Goal: Task Accomplishment & Management: Use online tool/utility

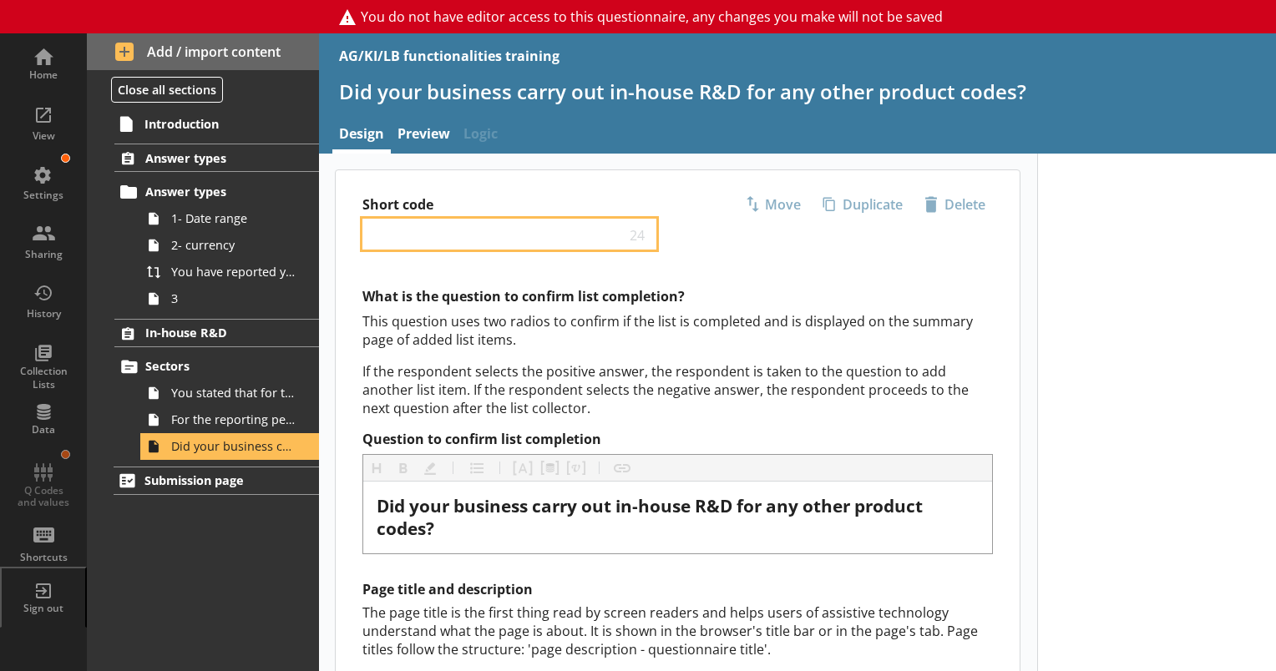
click at [468, 226] on input "Short code" at bounding box center [498, 234] width 256 height 16
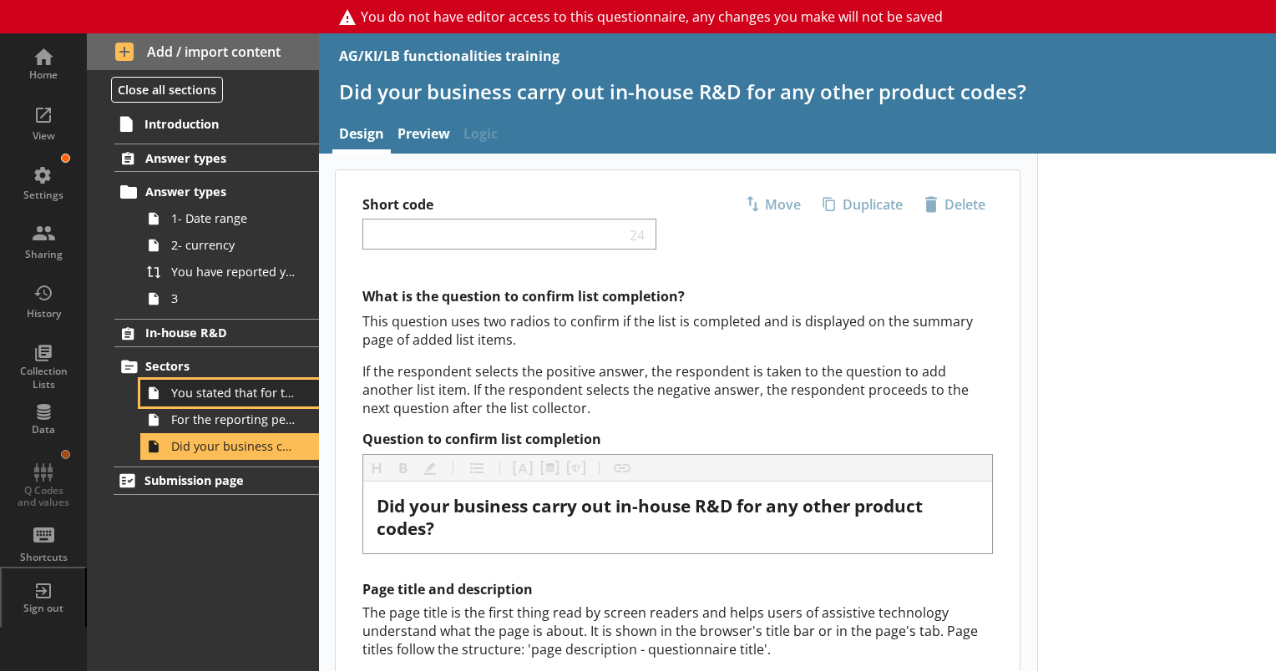
click at [198, 388] on span "You stated that for the period [From] to [To], [Ru Name] carried out in-house R…" at bounding box center [233, 393] width 125 height 16
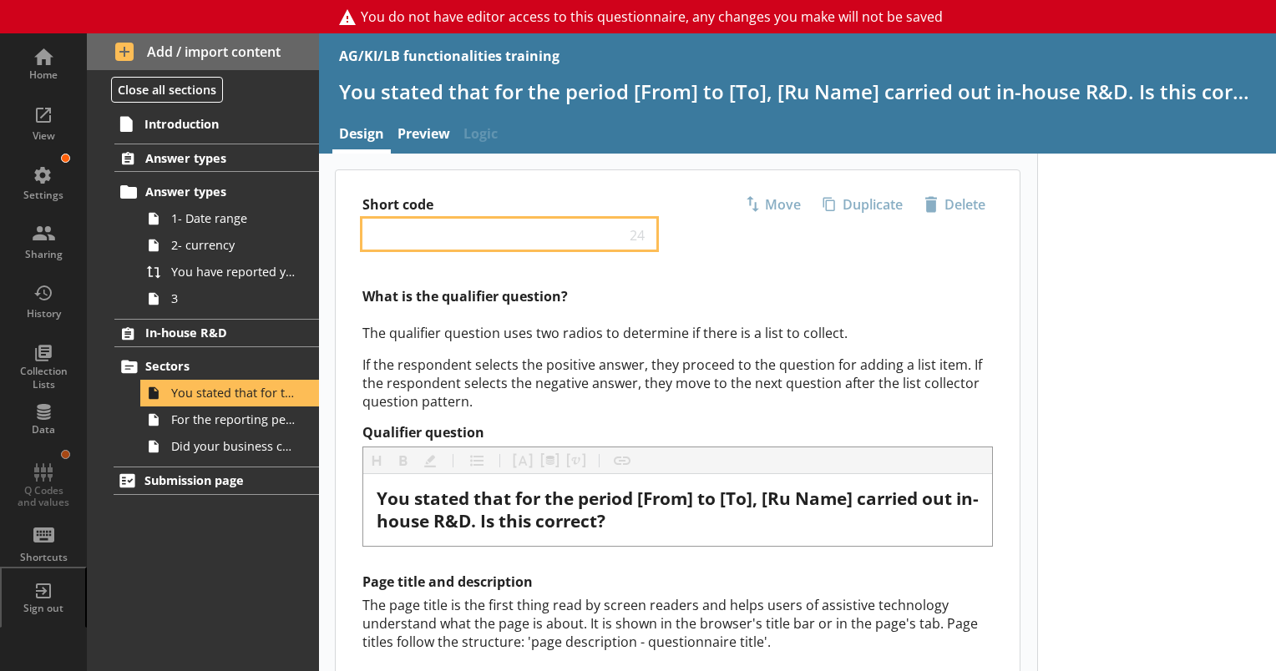
click at [442, 239] on input "Short code" at bounding box center [498, 234] width 256 height 16
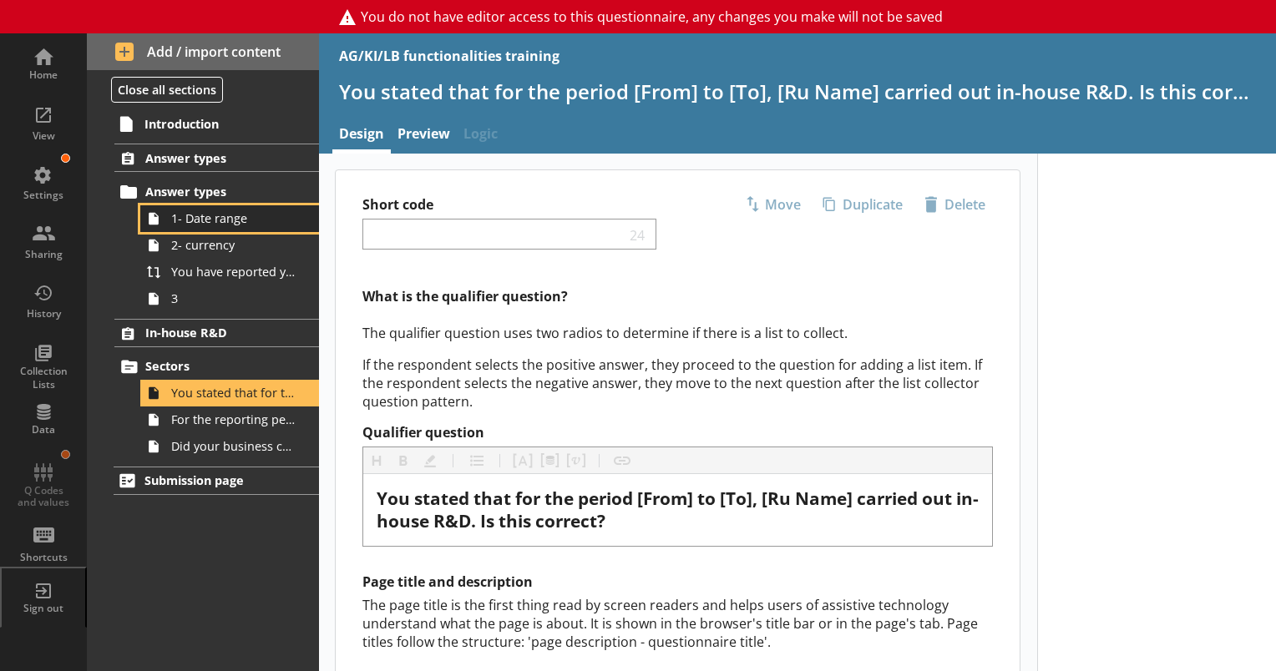
click at [241, 229] on link "1- Date range" at bounding box center [229, 218] width 179 height 27
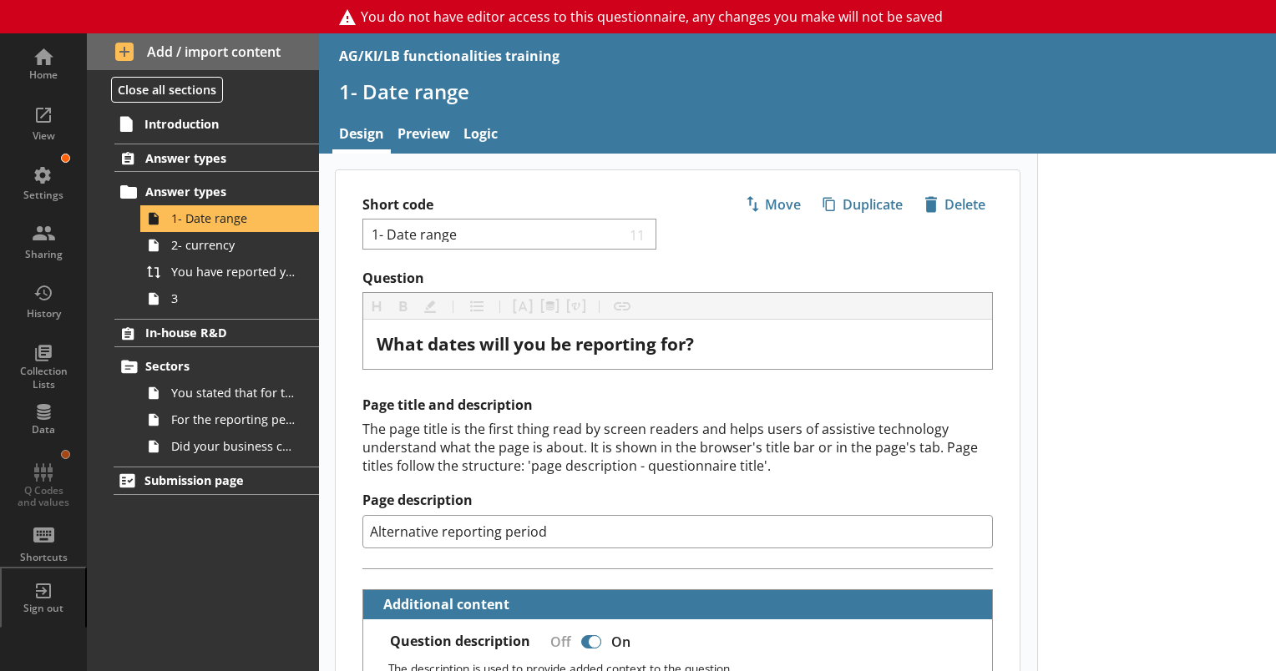
click at [549, 434] on div "The page title is the first thing read by screen readers and helps users of ass…" at bounding box center [677, 447] width 631 height 55
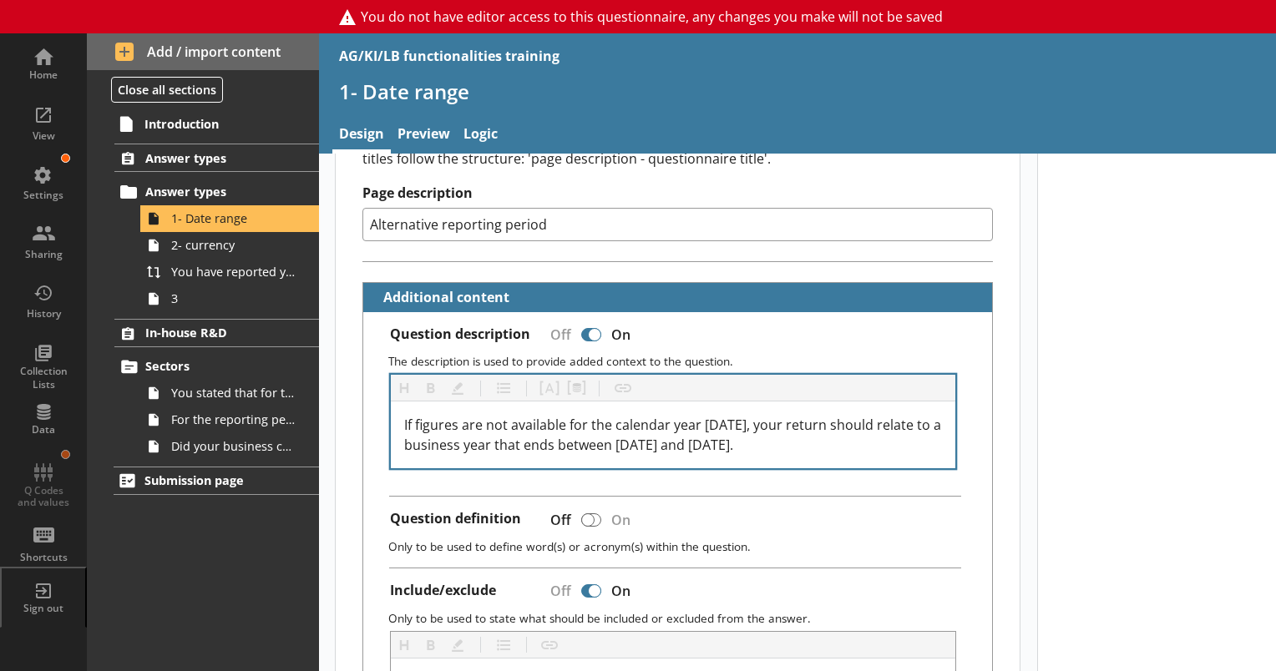
scroll to position [334, 0]
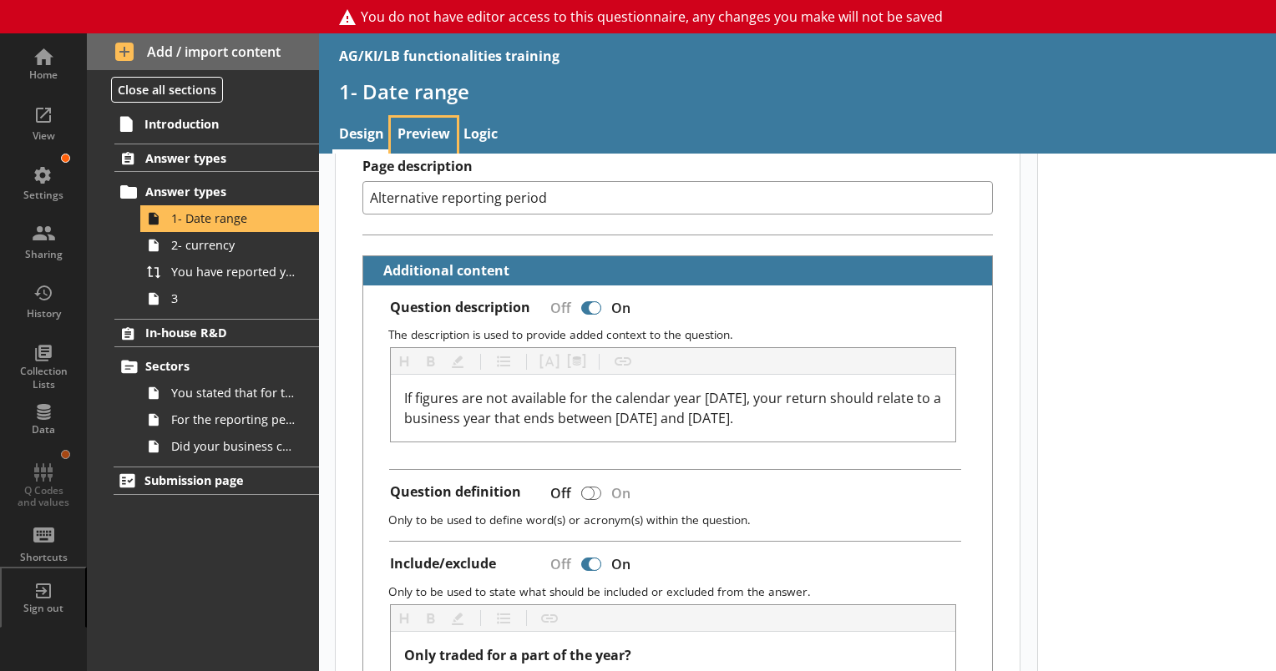
click at [430, 138] on link "Preview" at bounding box center [424, 136] width 66 height 36
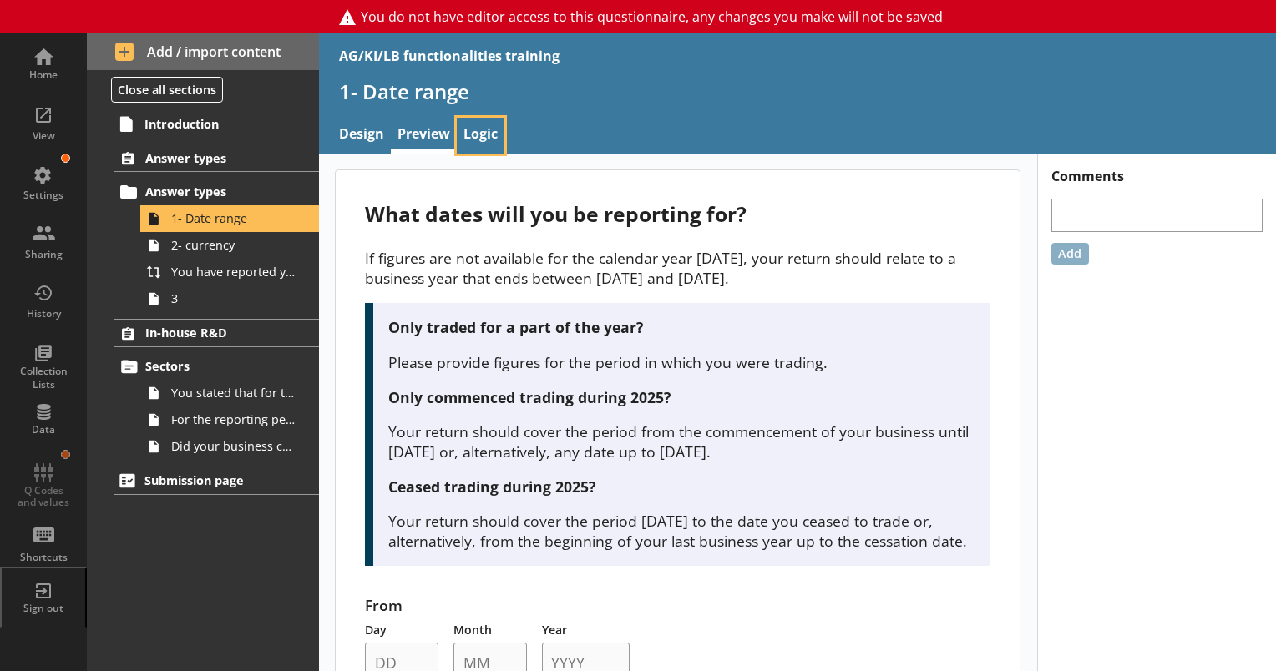
click at [484, 130] on link "Logic" at bounding box center [481, 136] width 48 height 36
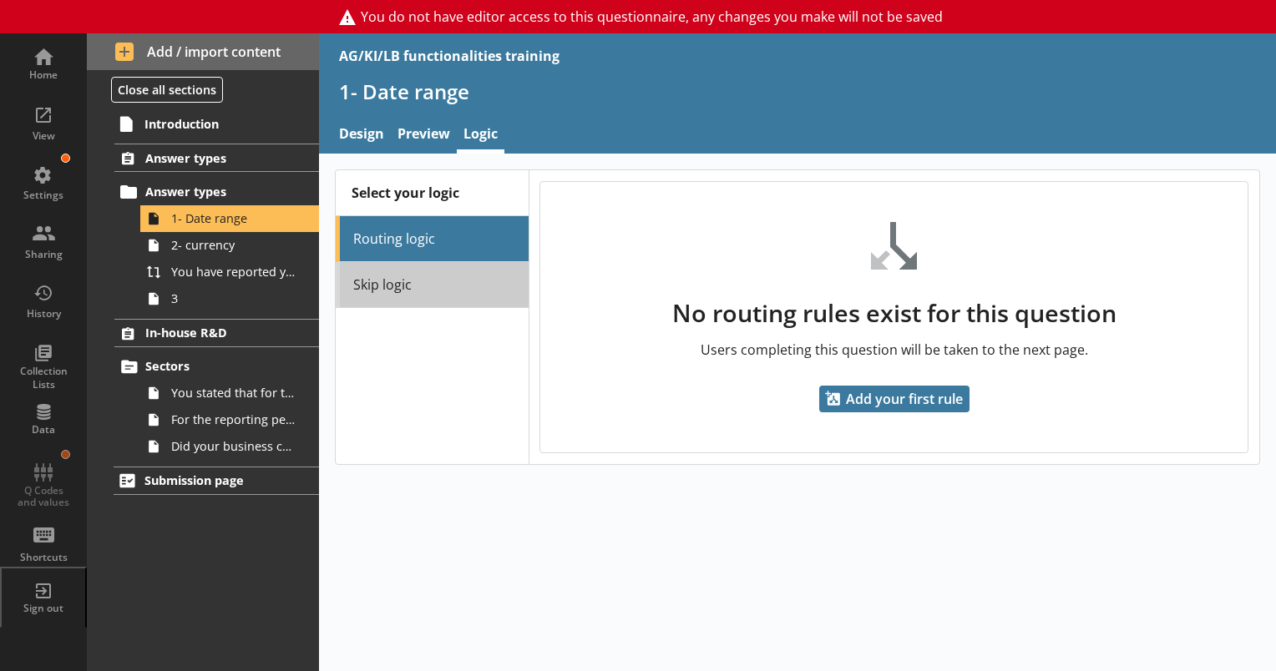
click at [408, 286] on link "Skip logic" at bounding box center [432, 285] width 192 height 46
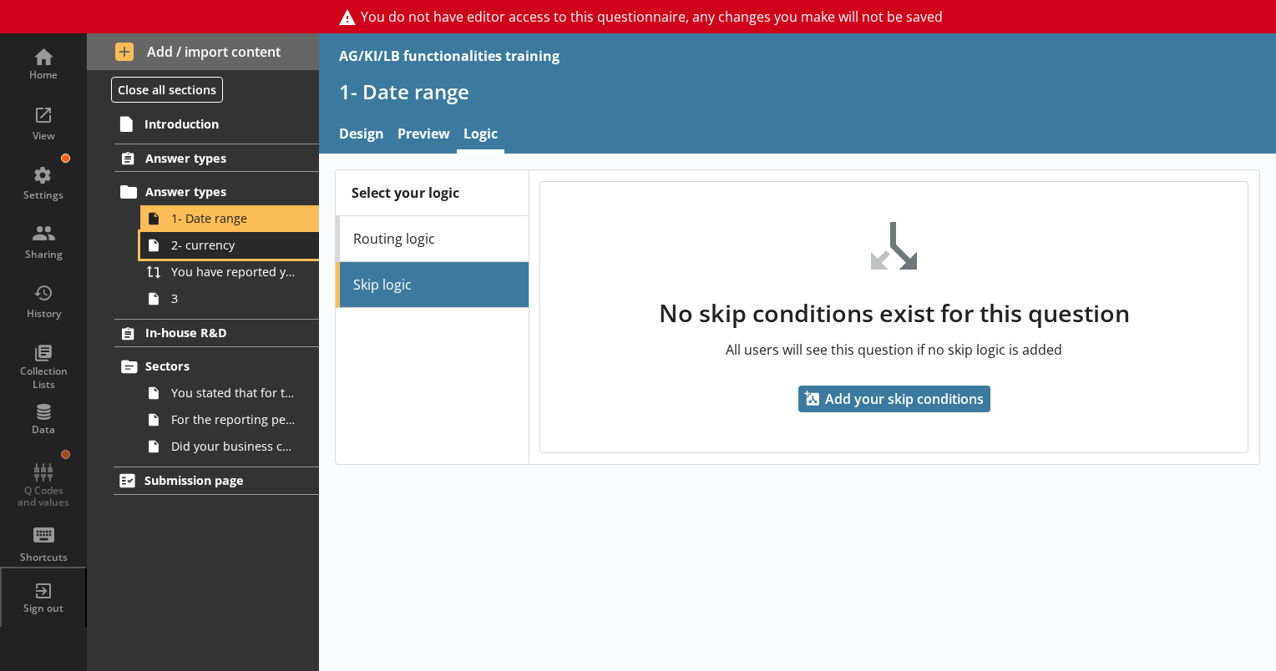
click at [207, 250] on span "2- currency" at bounding box center [233, 245] width 125 height 16
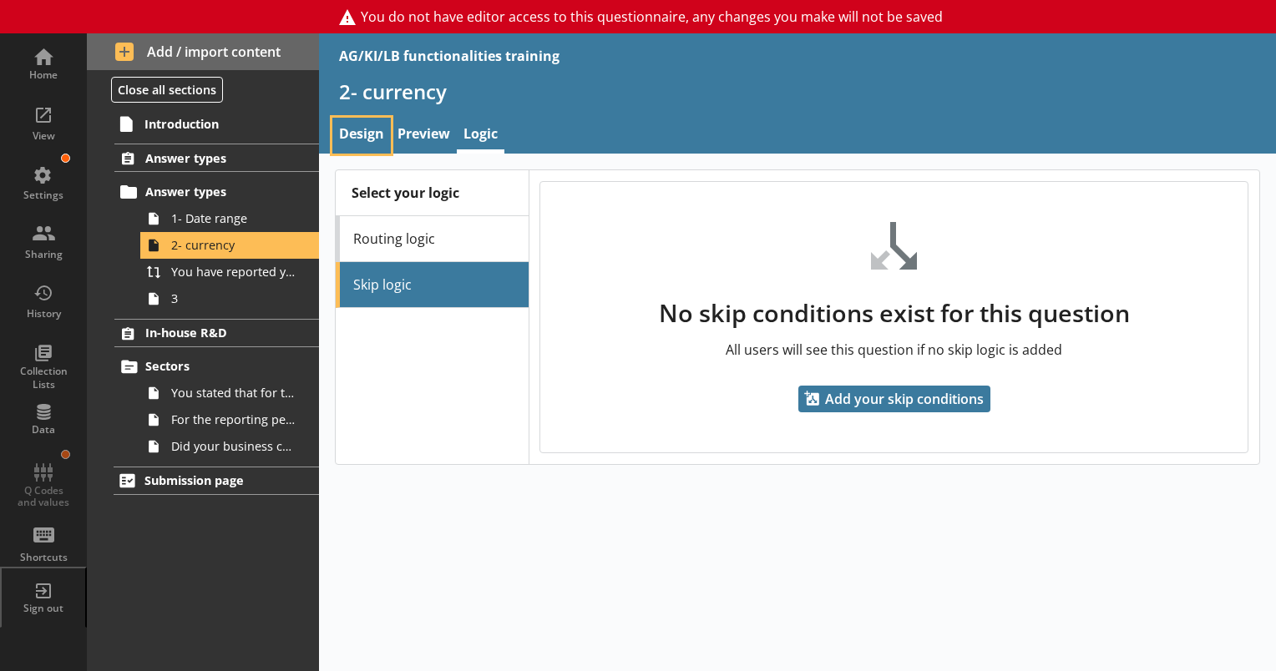
click at [371, 138] on link "Design" at bounding box center [361, 136] width 58 height 36
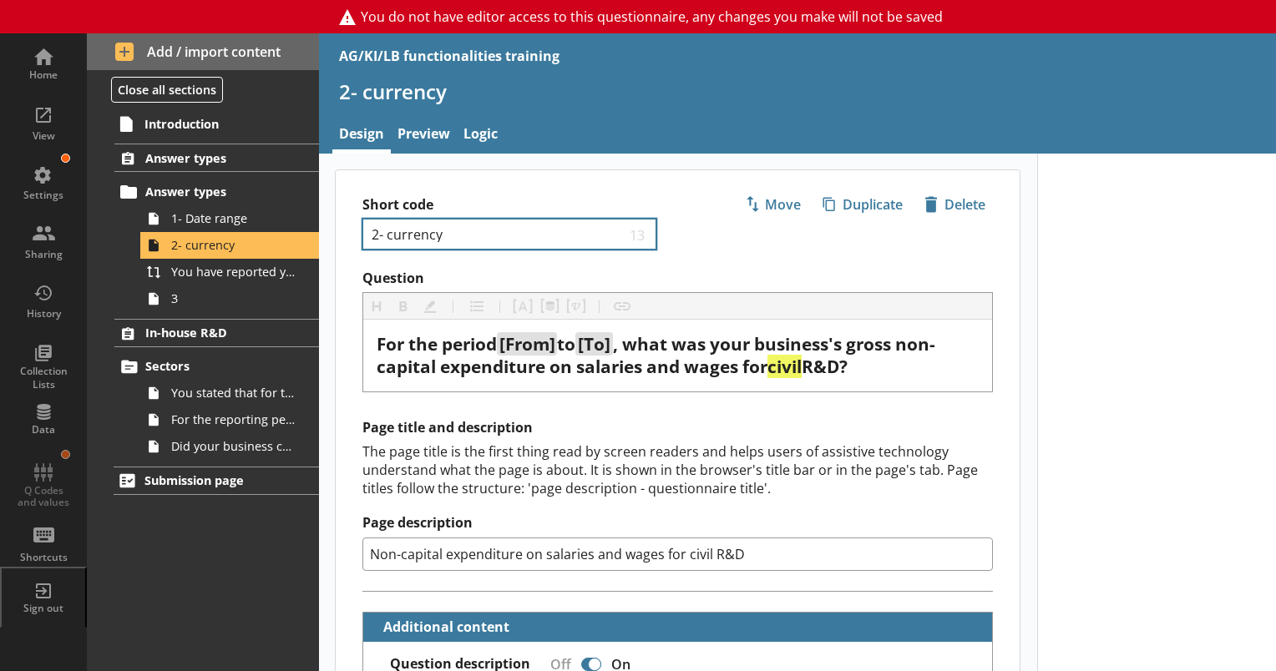
click at [651, 236] on div "2- currency 13" at bounding box center [509, 234] width 294 height 31
click at [624, 234] on input "2- currency" at bounding box center [498, 234] width 256 height 16
click at [621, 234] on input "2- currency" at bounding box center [498, 234] width 256 height 16
click at [610, 265] on div "Short code 2- currency 13 Move icon-copy Duplicate icon-delete Created with Ske…" at bounding box center [678, 219] width 684 height 99
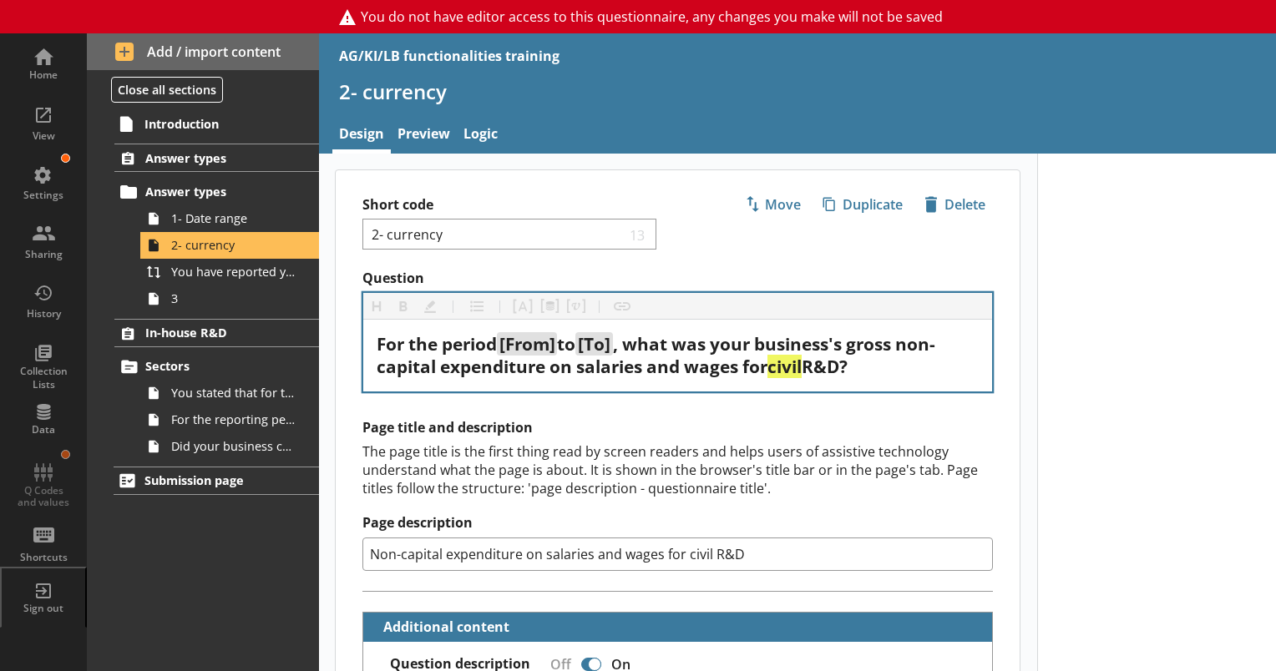
click at [544, 307] on div "Heading Heading Bold Bold Highlight Highlight List List Pipe answer Pipe answer…" at bounding box center [677, 306] width 629 height 27
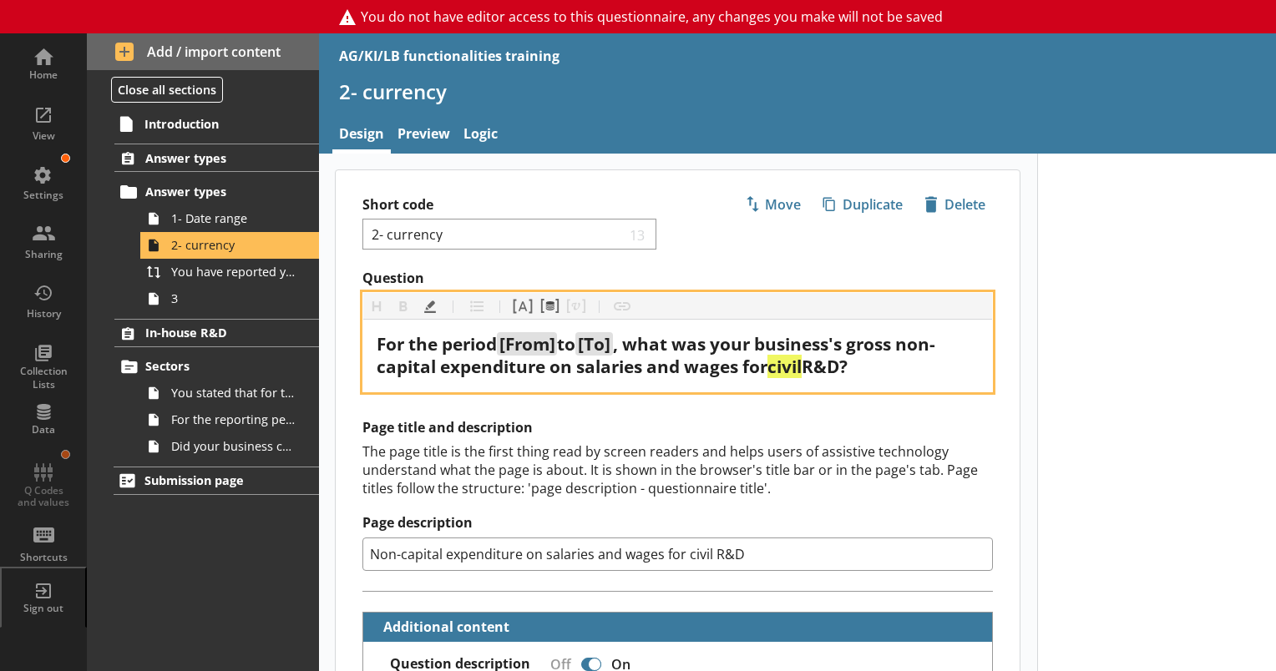
click at [575, 351] on span "to" at bounding box center [566, 343] width 18 height 23
click at [545, 304] on button "Pipe metadata" at bounding box center [549, 306] width 27 height 27
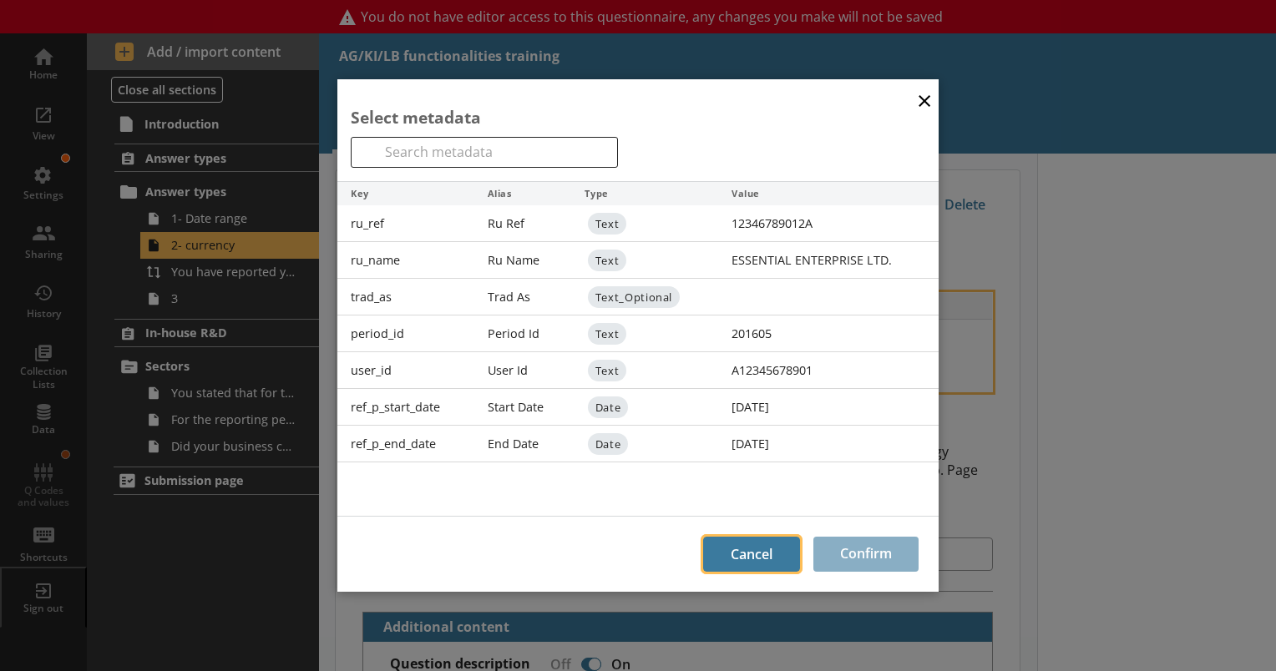
click at [751, 560] on button "Cancel" at bounding box center [751, 554] width 97 height 35
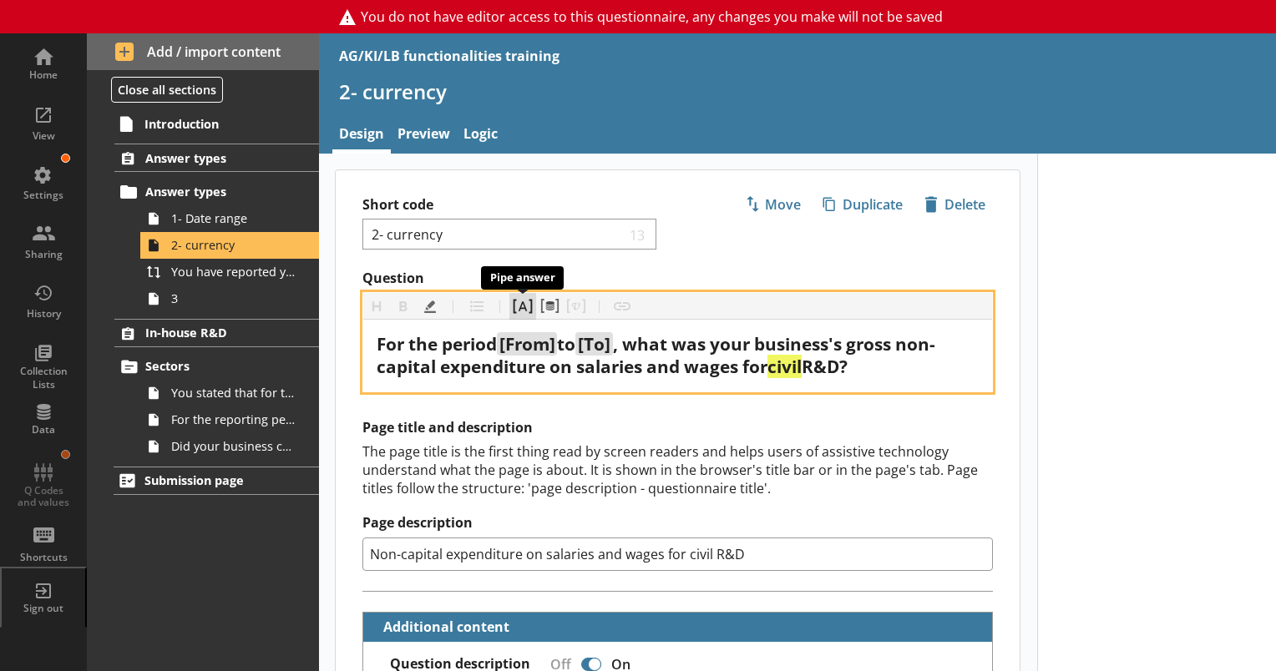
click at [520, 314] on button "Pipe answer" at bounding box center [522, 306] width 27 height 27
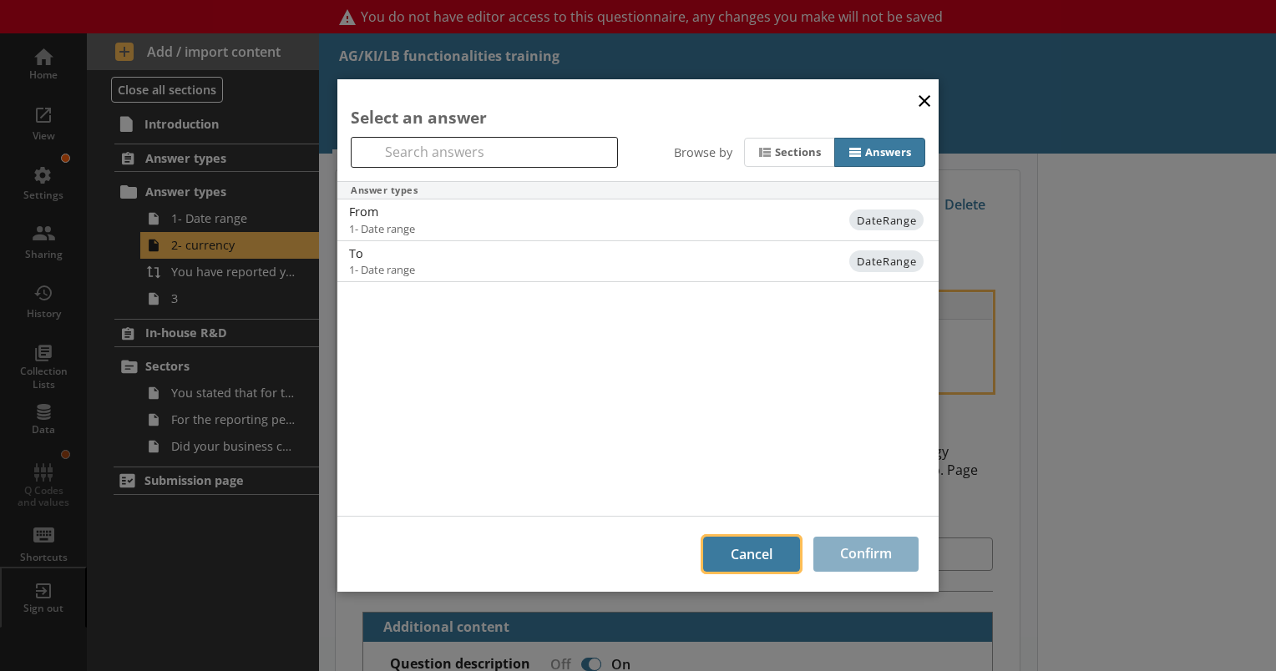
click at [793, 548] on button "Cancel" at bounding box center [751, 554] width 97 height 35
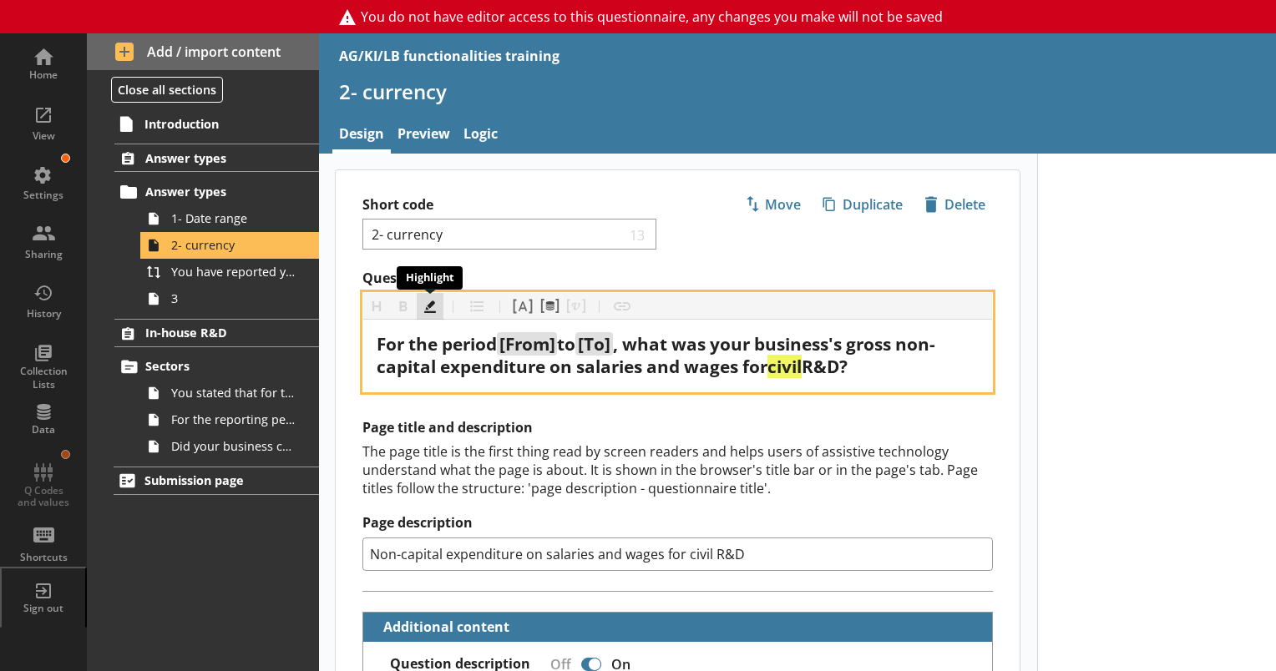
click at [427, 310] on button "Highlight" at bounding box center [430, 306] width 27 height 27
click at [556, 312] on button "Pipe metadata" at bounding box center [549, 306] width 27 height 27
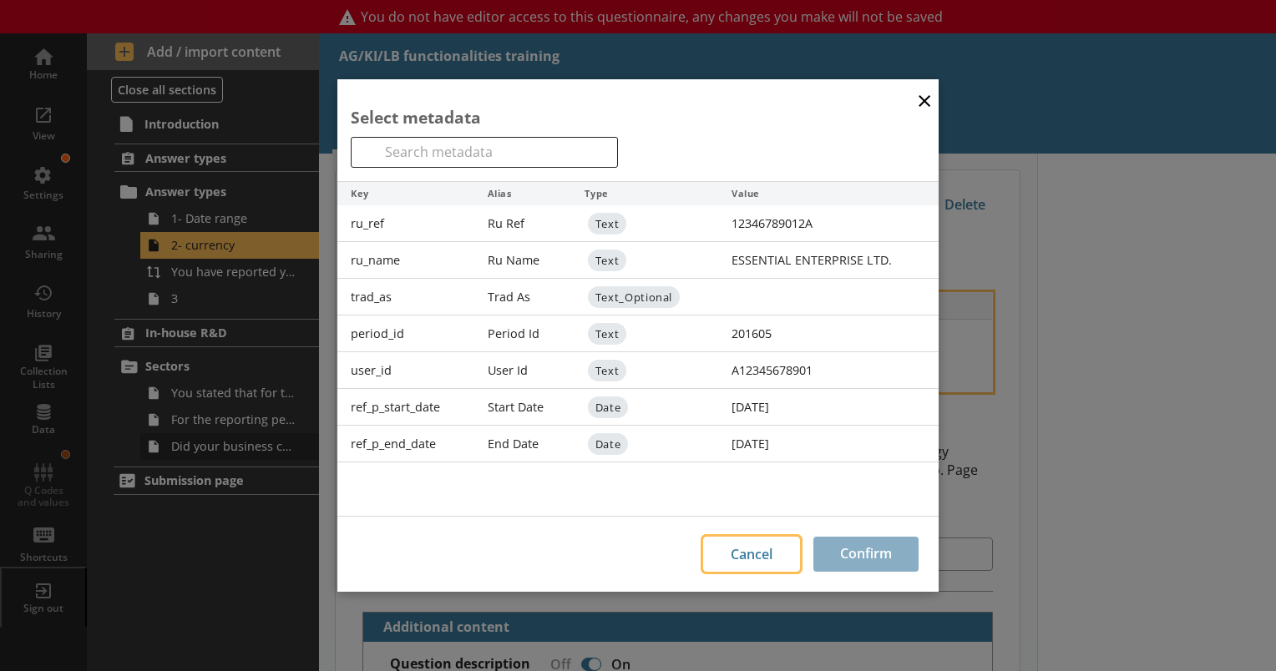
drag, startPoint x: 739, startPoint y: 563, endPoint x: 255, endPoint y: 433, distance: 501.4
click at [739, 560] on button "Cancel" at bounding box center [751, 554] width 97 height 35
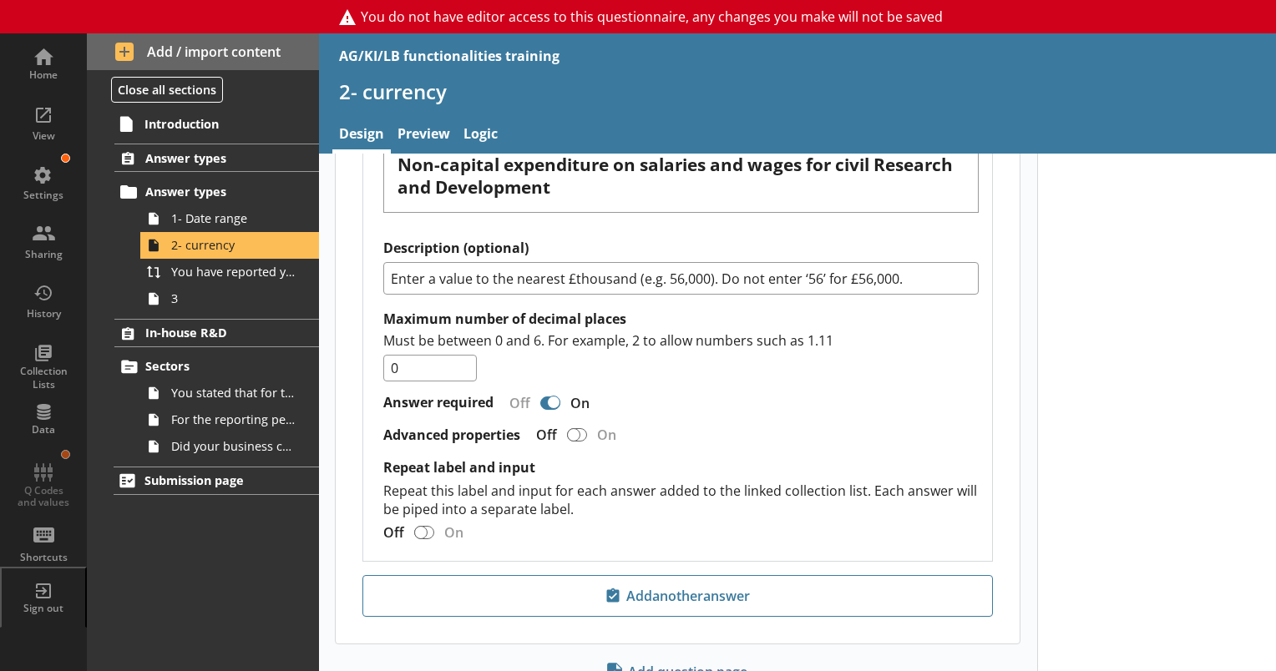
scroll to position [1396, 0]
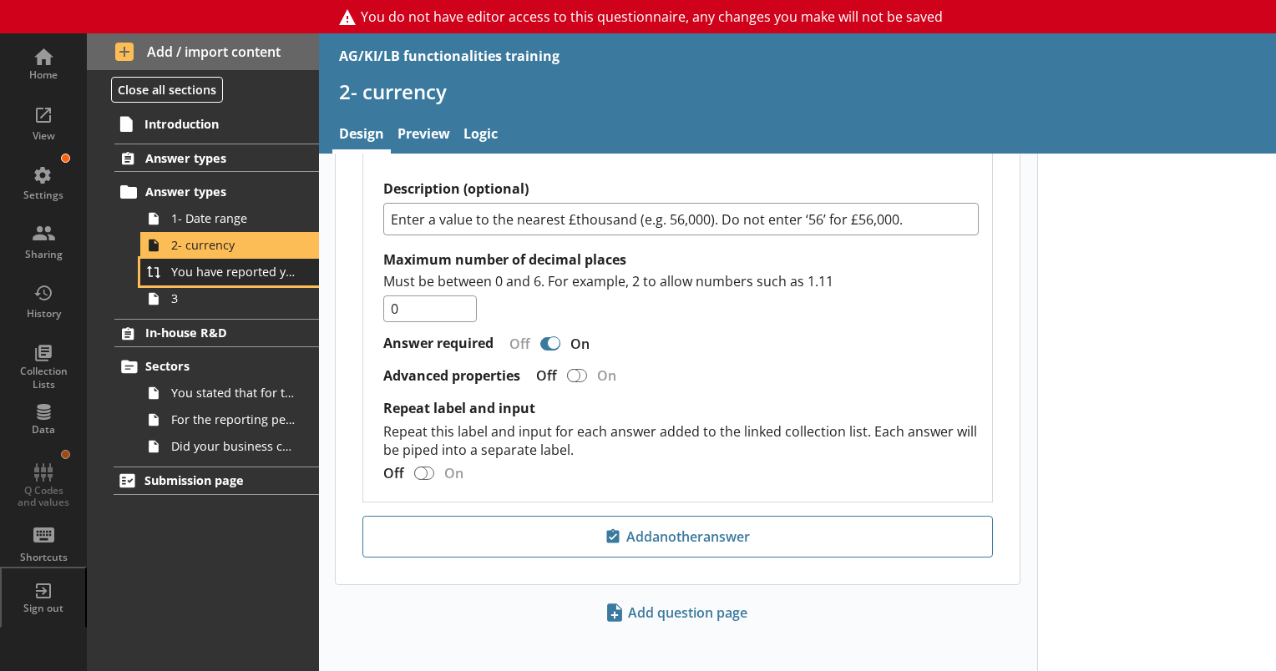
click at [251, 284] on link "You have reported your business's gross non-capital expenditure on salaries and…" at bounding box center [229, 272] width 179 height 27
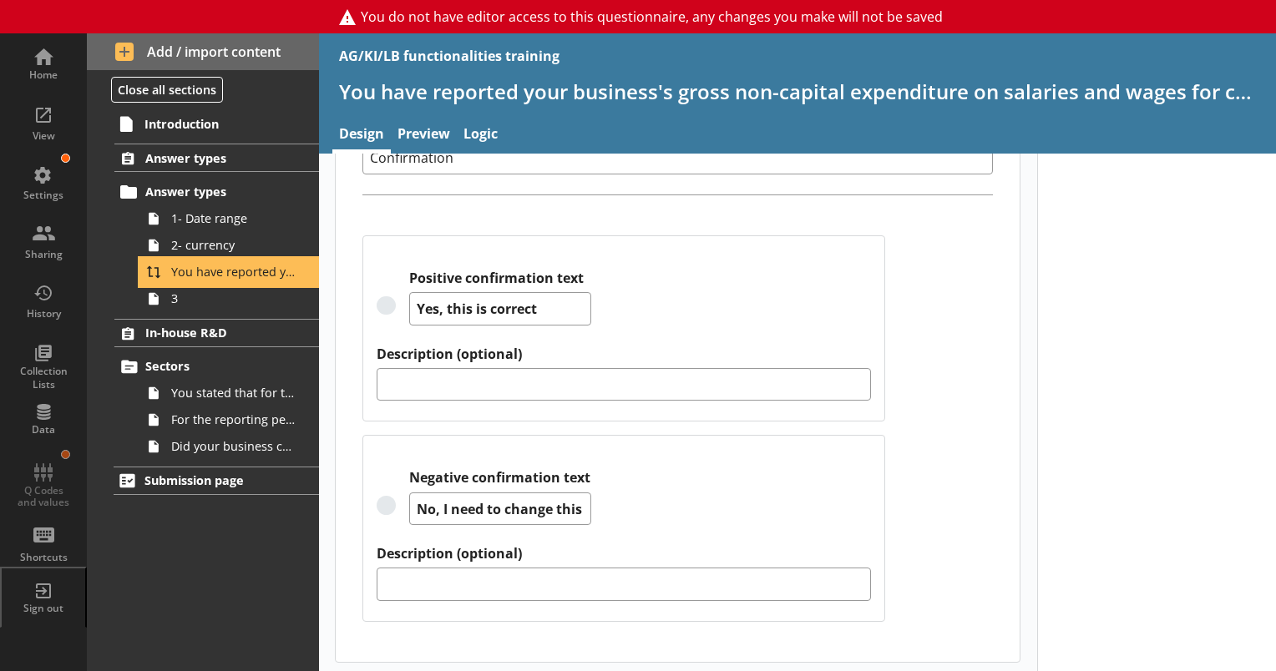
scroll to position [425, 0]
click at [170, 307] on link "3" at bounding box center [229, 299] width 179 height 27
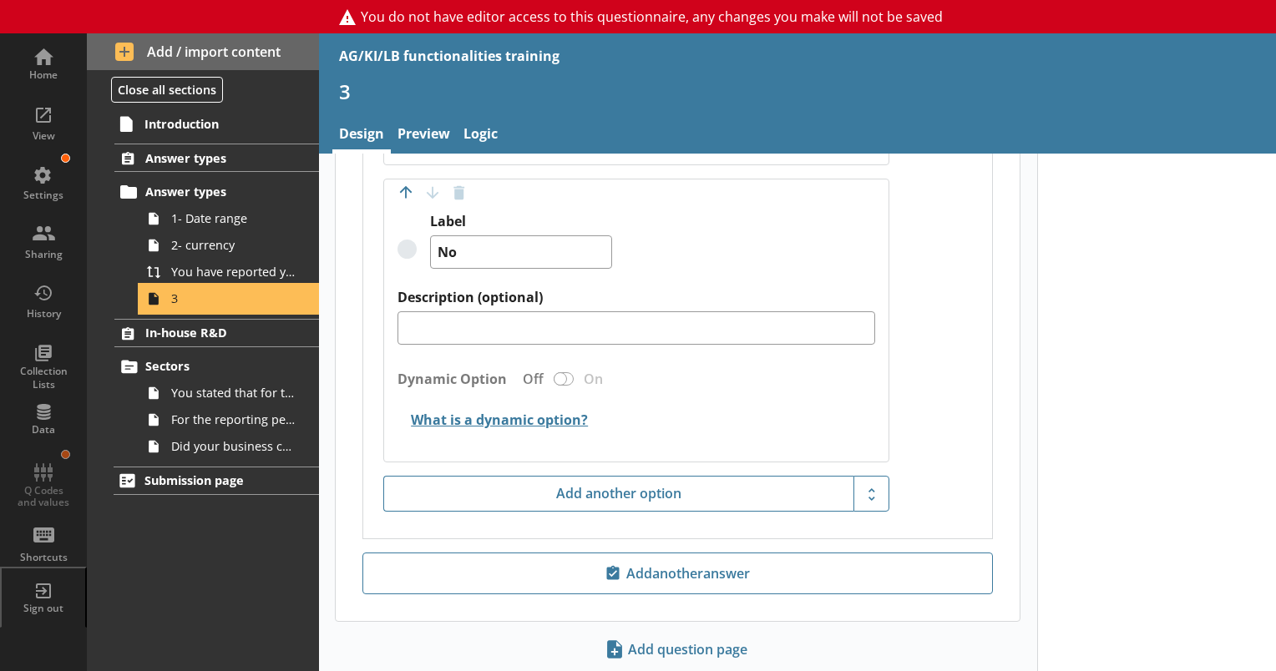
scroll to position [960, 0]
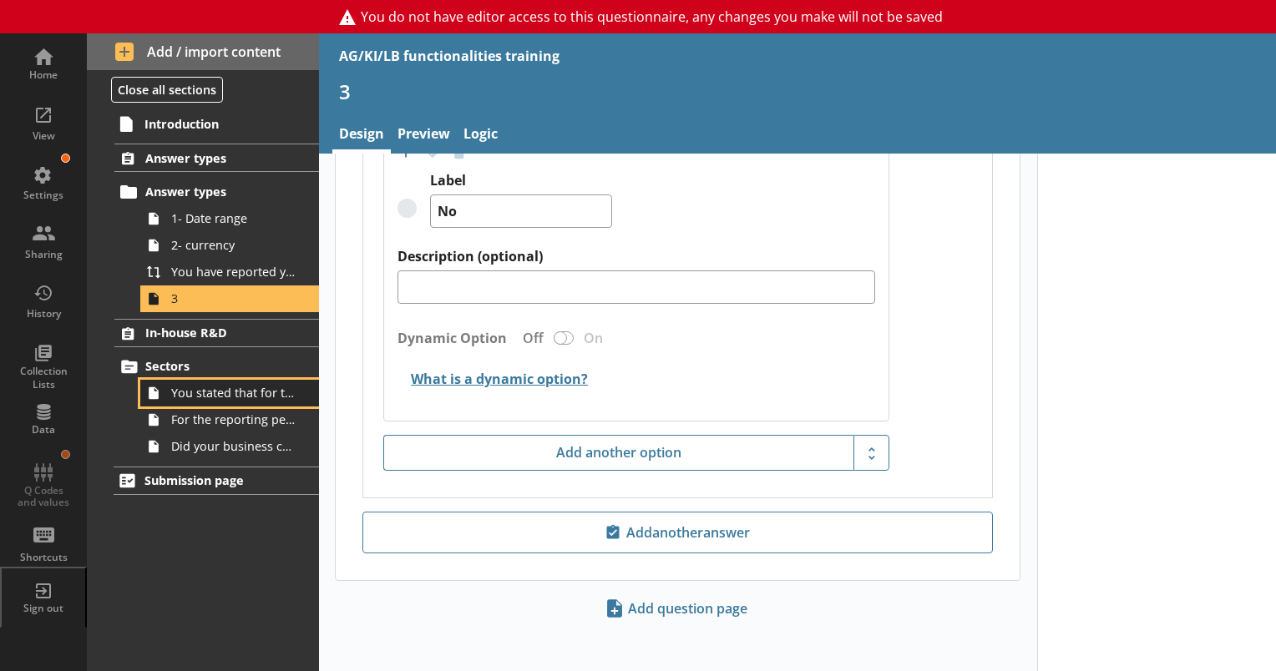
click at [196, 389] on span "You stated that for the period [From] to [To], [Ru Name] carried out in-house R…" at bounding box center [233, 393] width 125 height 16
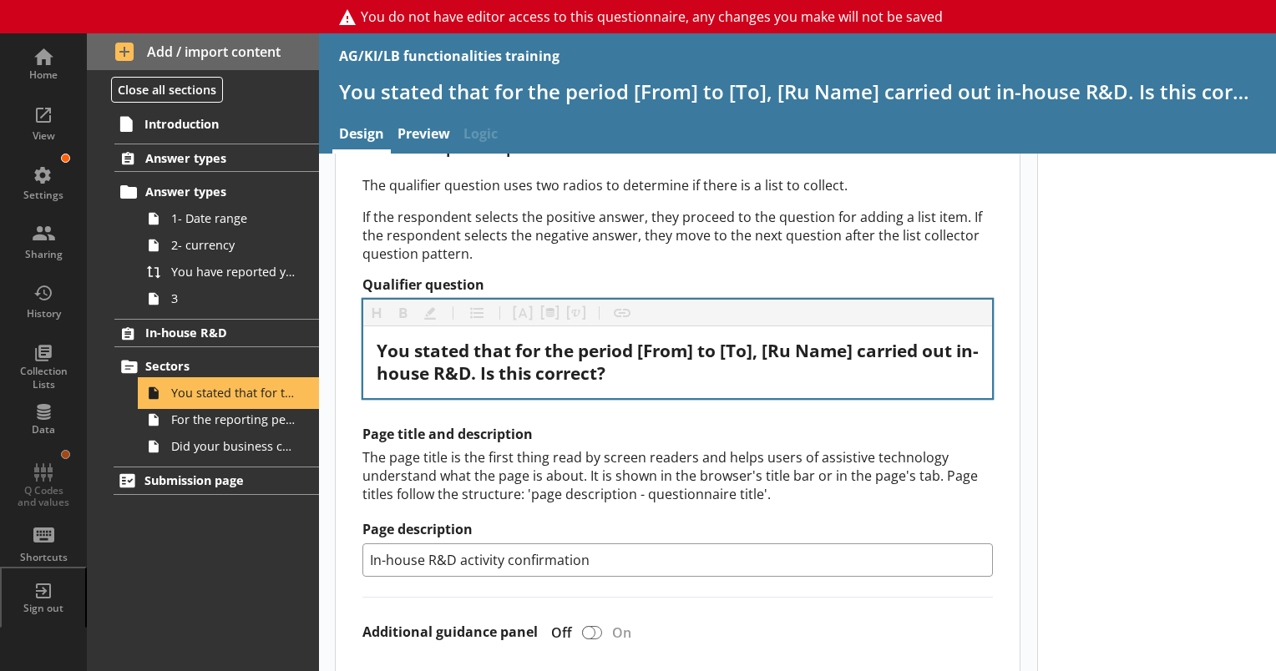
scroll to position [251, 0]
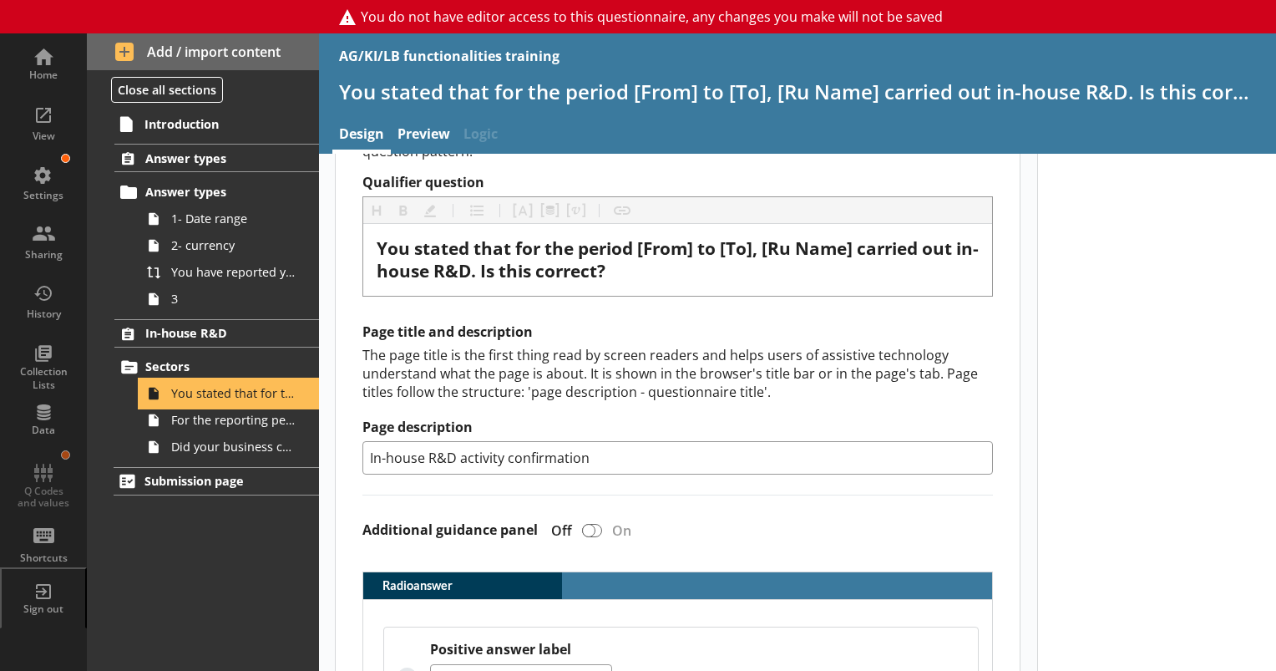
type textarea "x"
